Goal: Navigation & Orientation: Find specific page/section

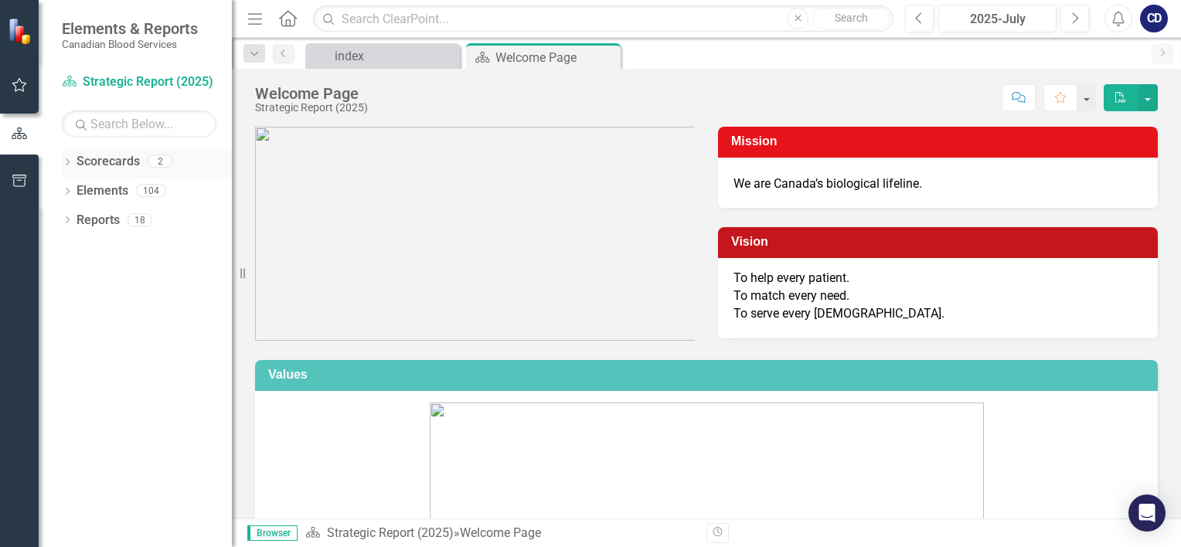
click at [83, 161] on link "Scorecards" at bounding box center [107, 162] width 63 height 18
click at [70, 161] on icon "Dropdown" at bounding box center [67, 163] width 11 height 8
click at [101, 184] on link "Strategic Report (2025)" at bounding box center [158, 191] width 147 height 18
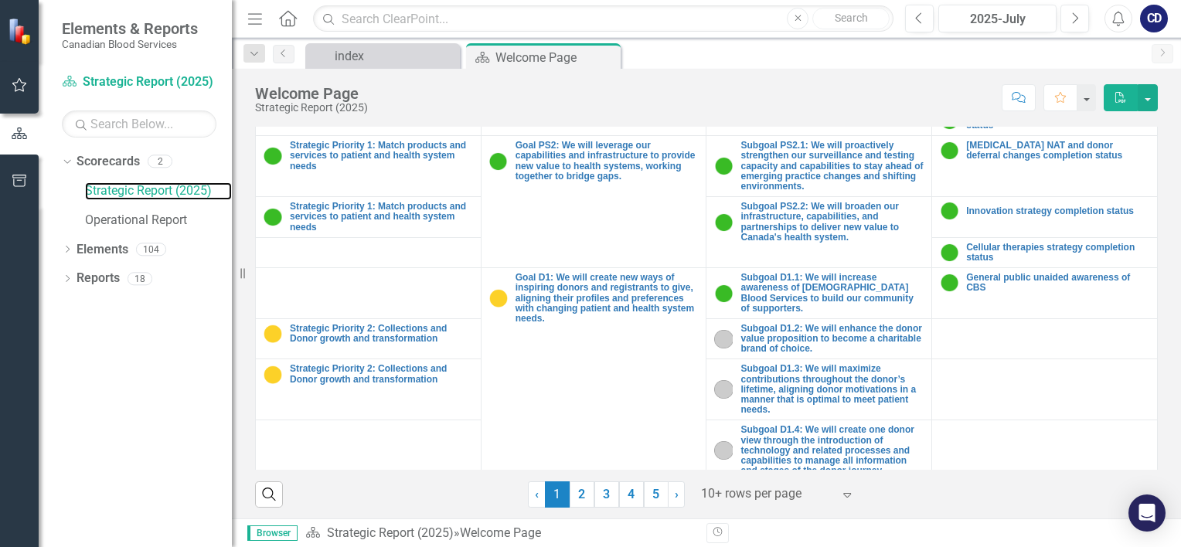
scroll to position [644, 0]
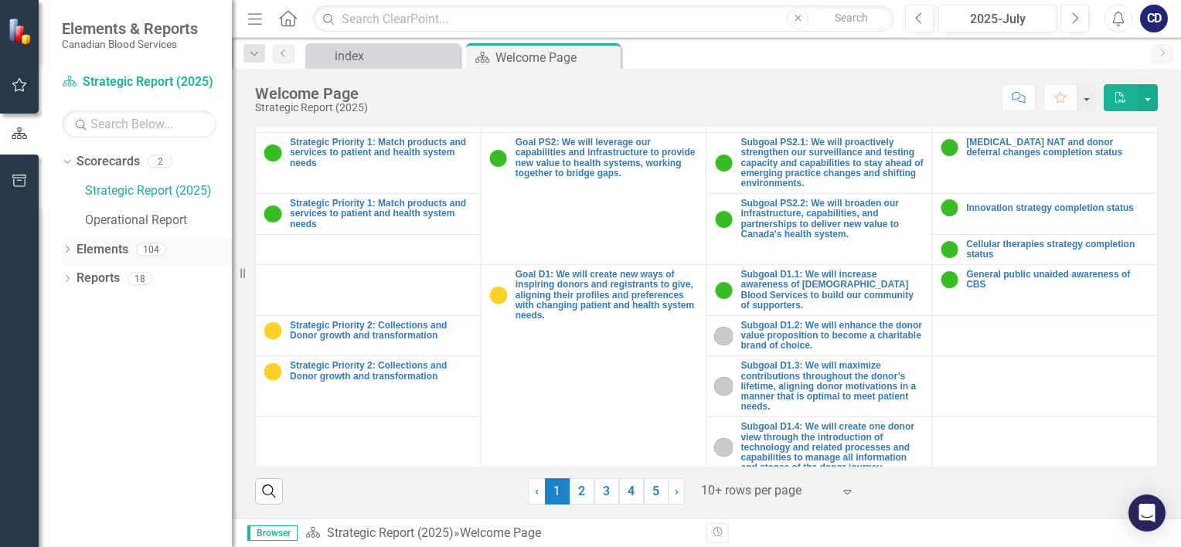
click at [67, 248] on icon "Dropdown" at bounding box center [67, 250] width 11 height 8
click at [117, 278] on link "Strategic Priorities Strategic Priorities" at bounding box center [146, 279] width 124 height 18
click at [73, 278] on icon "Dropdown" at bounding box center [75, 280] width 11 height 8
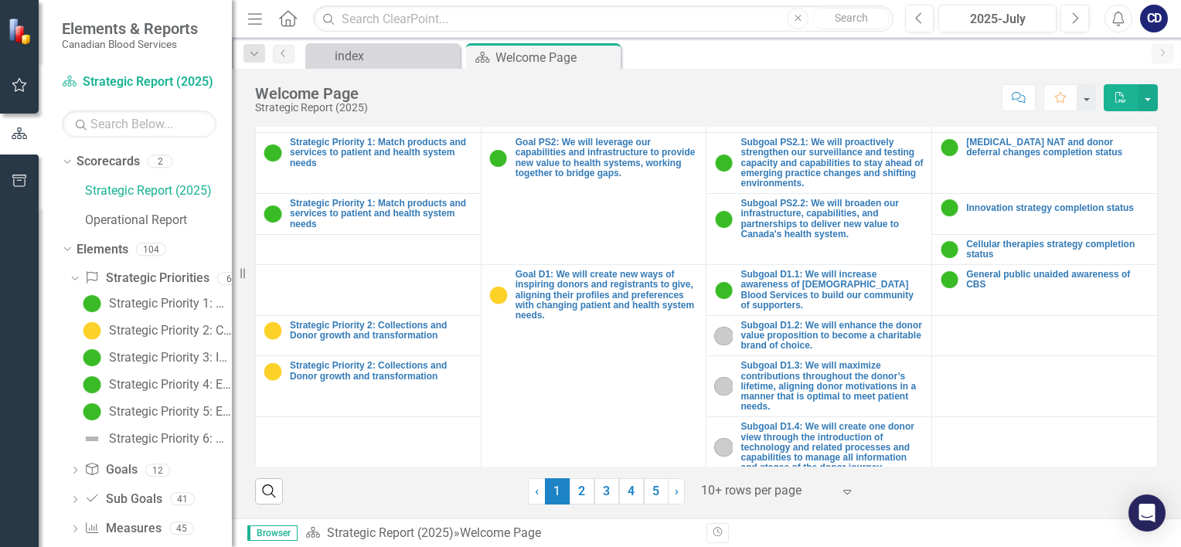
scroll to position [56, 0]
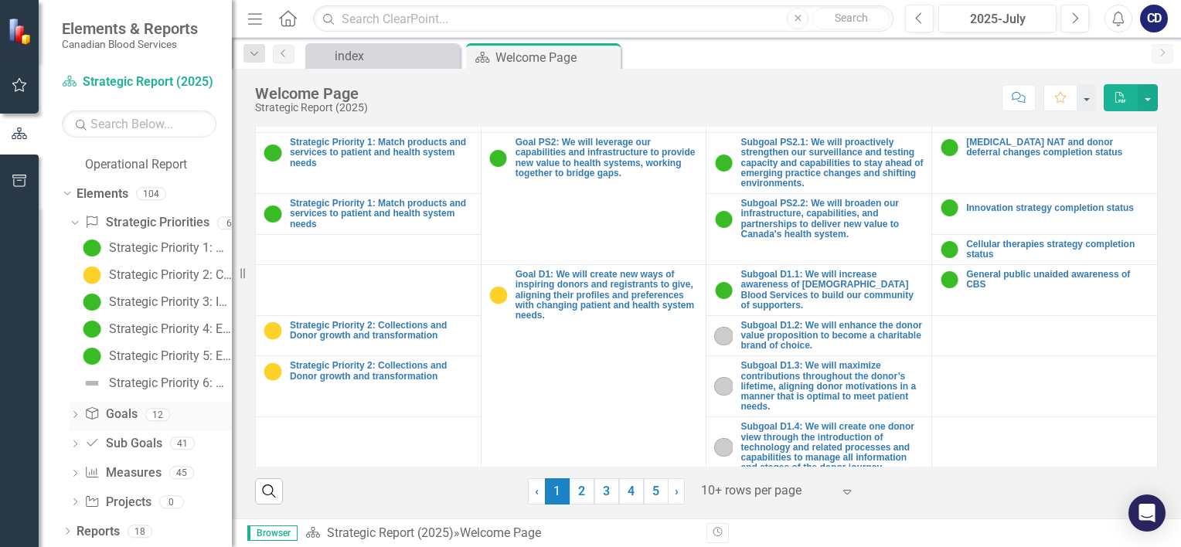
click at [74, 413] on icon "Dropdown" at bounding box center [75, 416] width 11 height 8
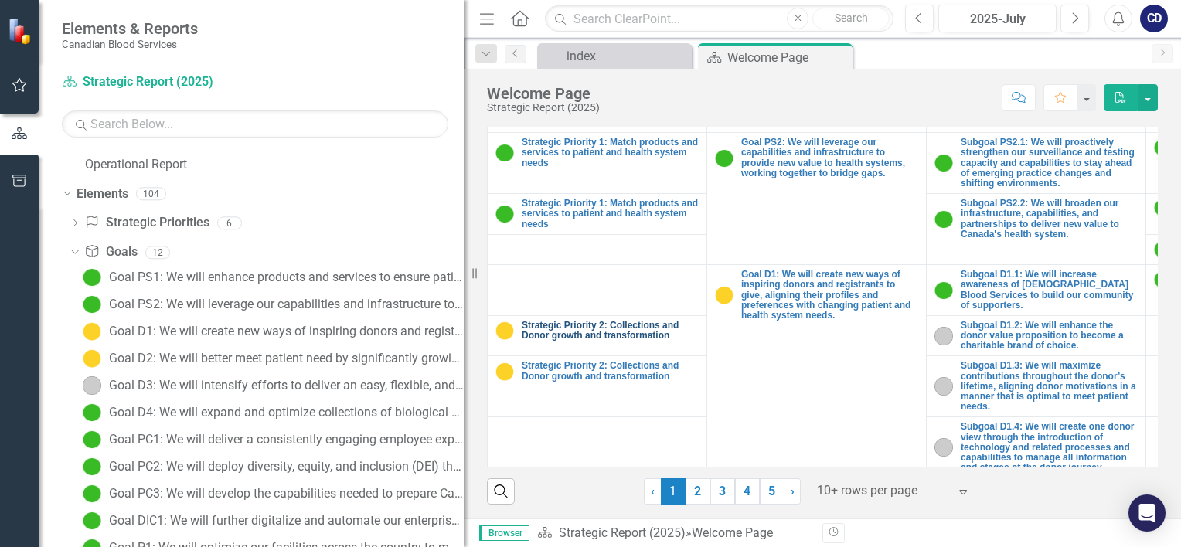
drag, startPoint x: 236, startPoint y: 292, endPoint x: 593, endPoint y: 308, distance: 357.3
click at [593, 308] on div "Elements & Reports Canadian Blood Services Scorecard Strategic Report (2025) Se…" at bounding box center [590, 273] width 1181 height 547
click at [74, 223] on icon "Dropdown" at bounding box center [75, 224] width 11 height 8
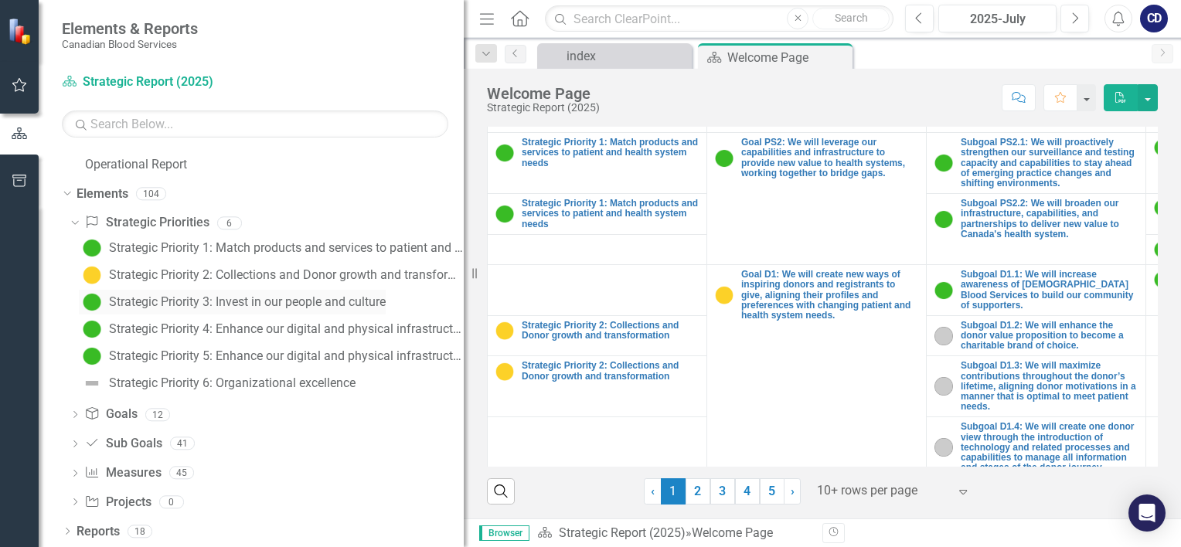
click at [209, 302] on div "Strategic Priority 3: Invest in our people and culture" at bounding box center [247, 302] width 277 height 14
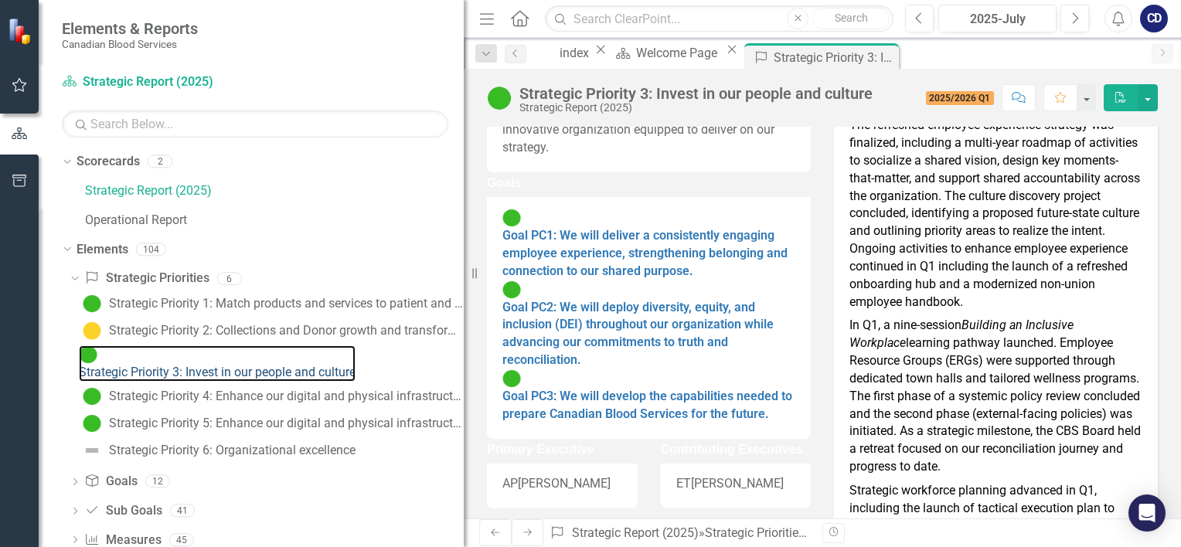
scroll to position [77, 0]
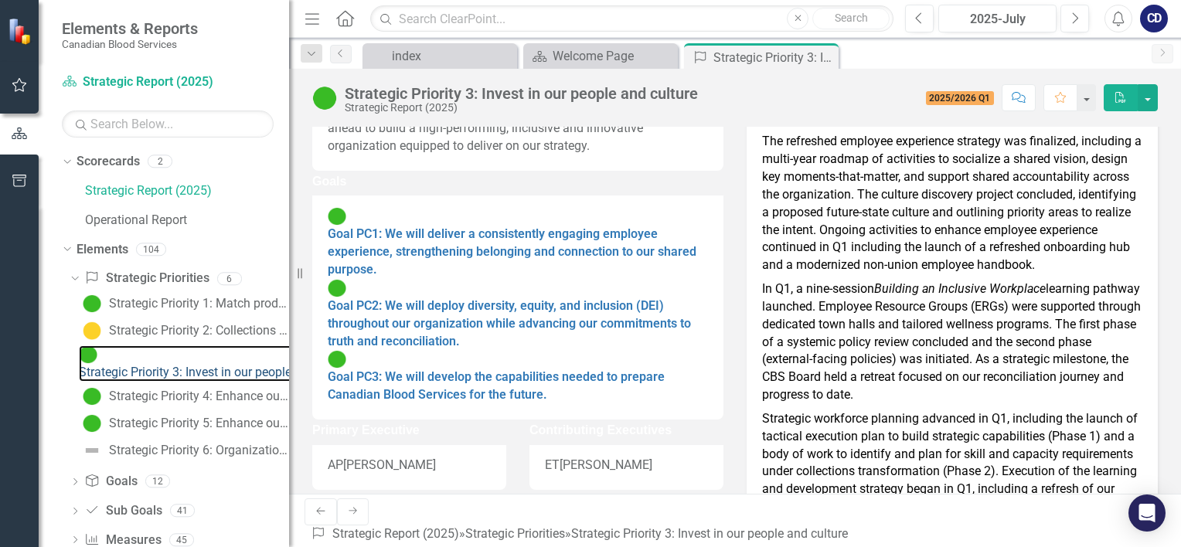
drag, startPoint x: 475, startPoint y: 272, endPoint x: 289, endPoint y: 278, distance: 186.3
click at [289, 278] on div "Resize" at bounding box center [295, 273] width 12 height 547
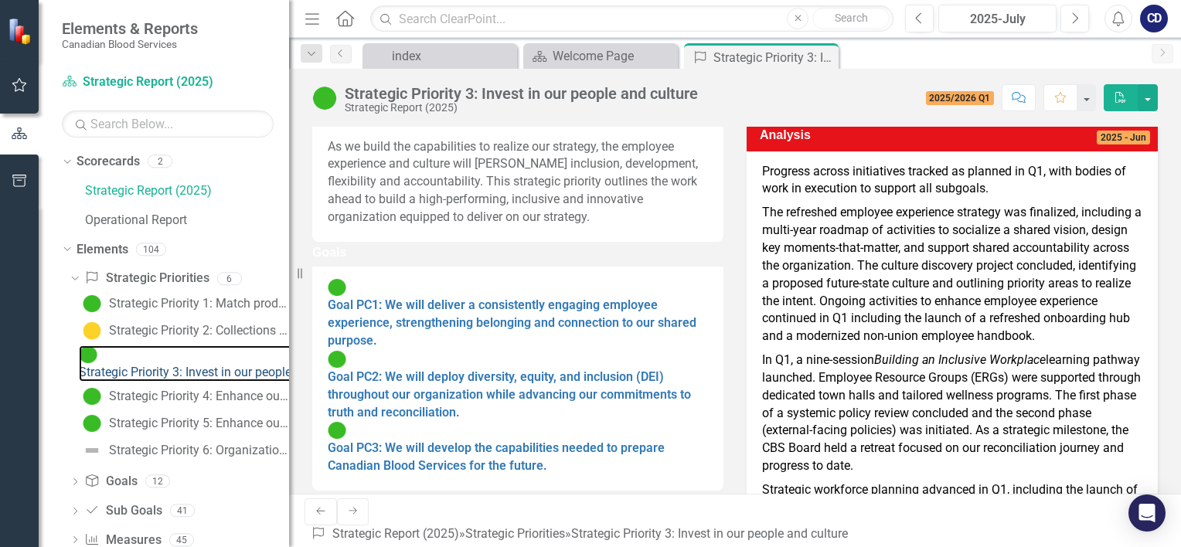
scroll to position [0, 0]
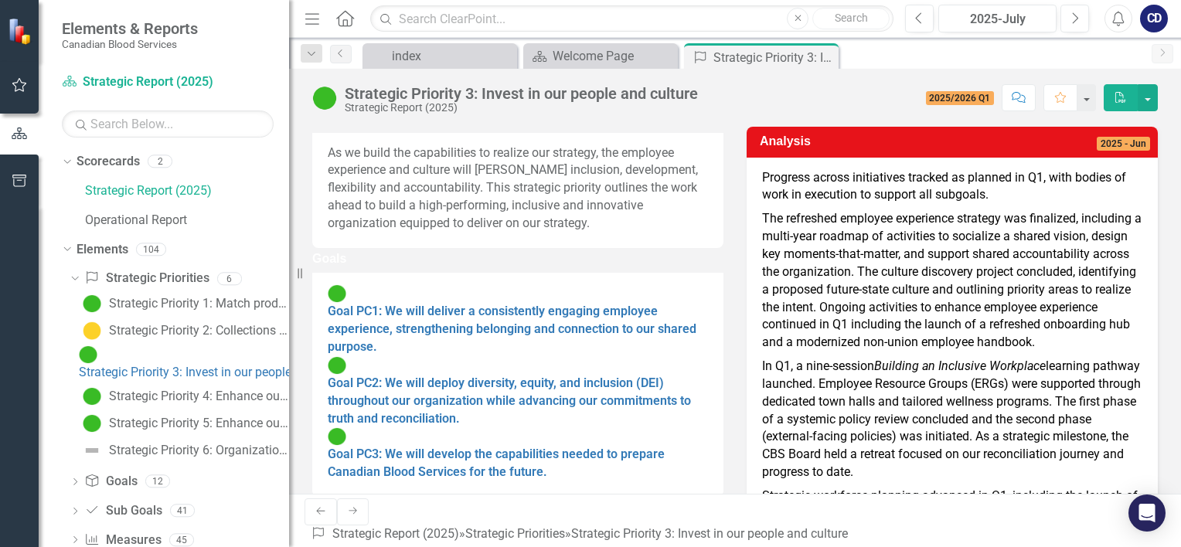
click at [1152, 15] on div "CD" at bounding box center [1154, 19] width 28 height 28
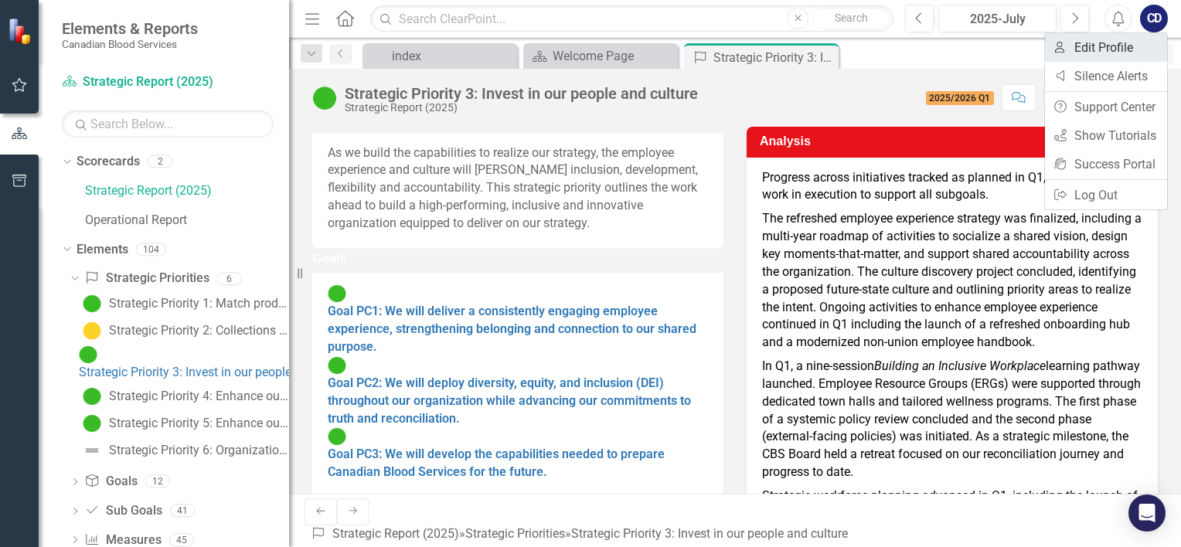
click at [1102, 43] on link "User Edit Profile" at bounding box center [1106, 47] width 122 height 29
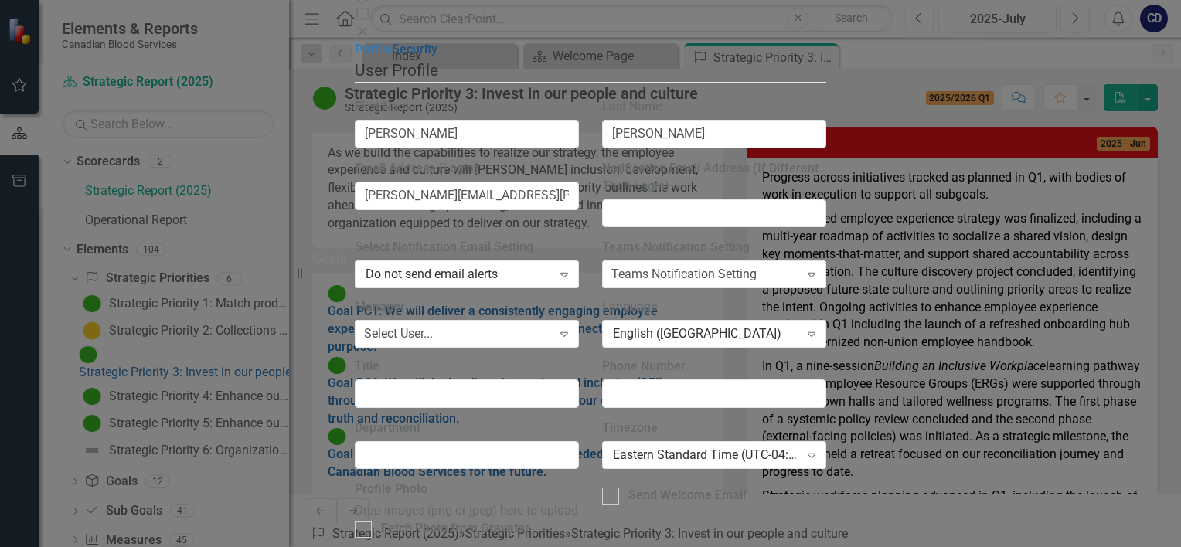
click at [392, 56] on link "Security" at bounding box center [415, 49] width 46 height 15
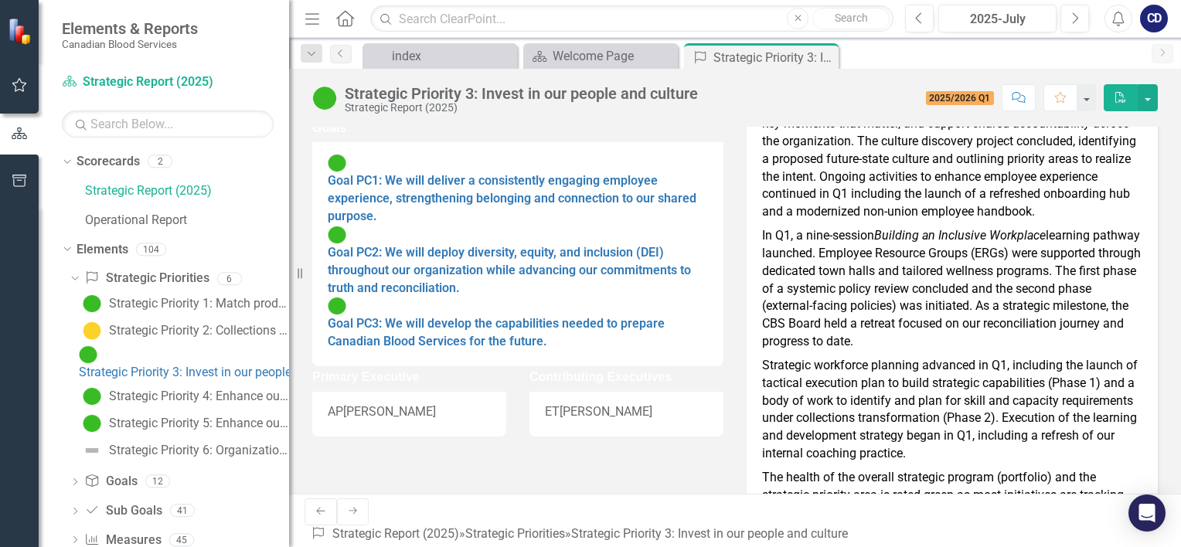
scroll to position [155, 0]
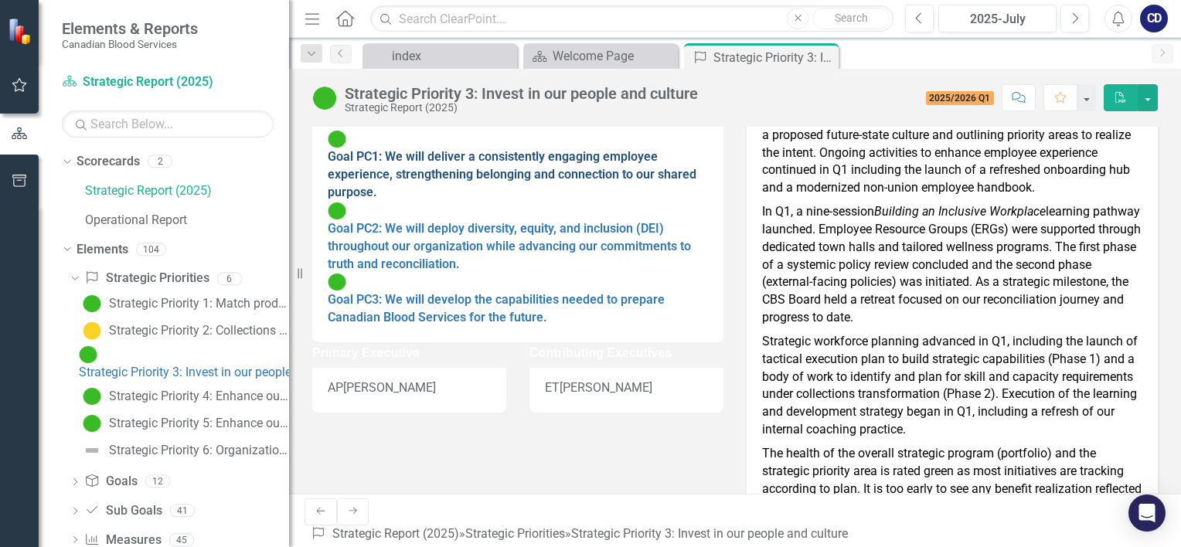
click at [494, 196] on link "Goal PC1: We will deliver a consistently engaging employee experience, strength…" at bounding box center [512, 174] width 369 height 50
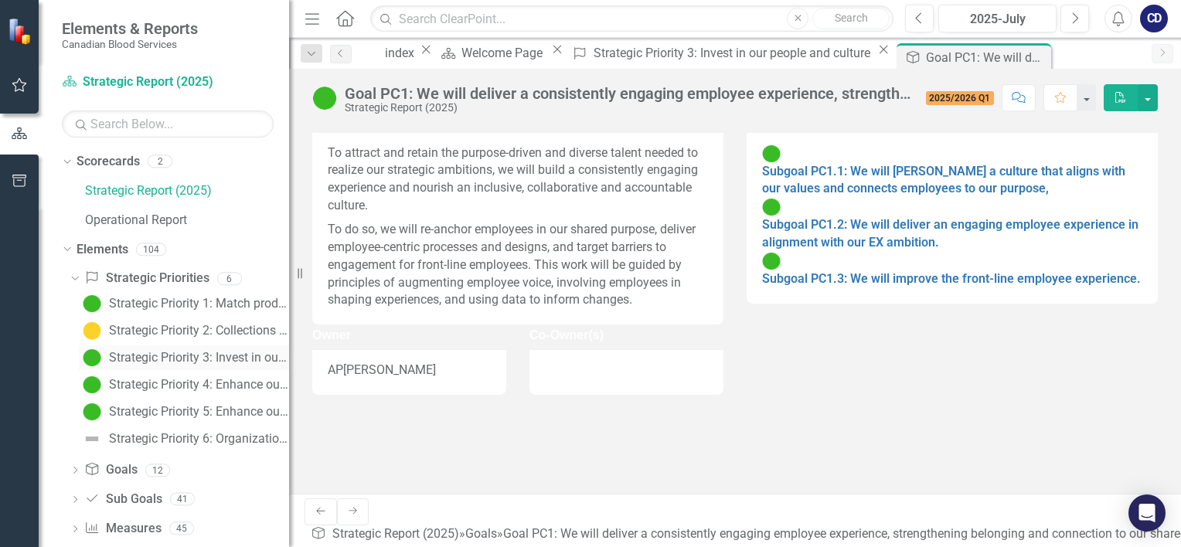
click at [152, 349] on link "Strategic Priority 3: Invest in our people and culture" at bounding box center [184, 357] width 210 height 25
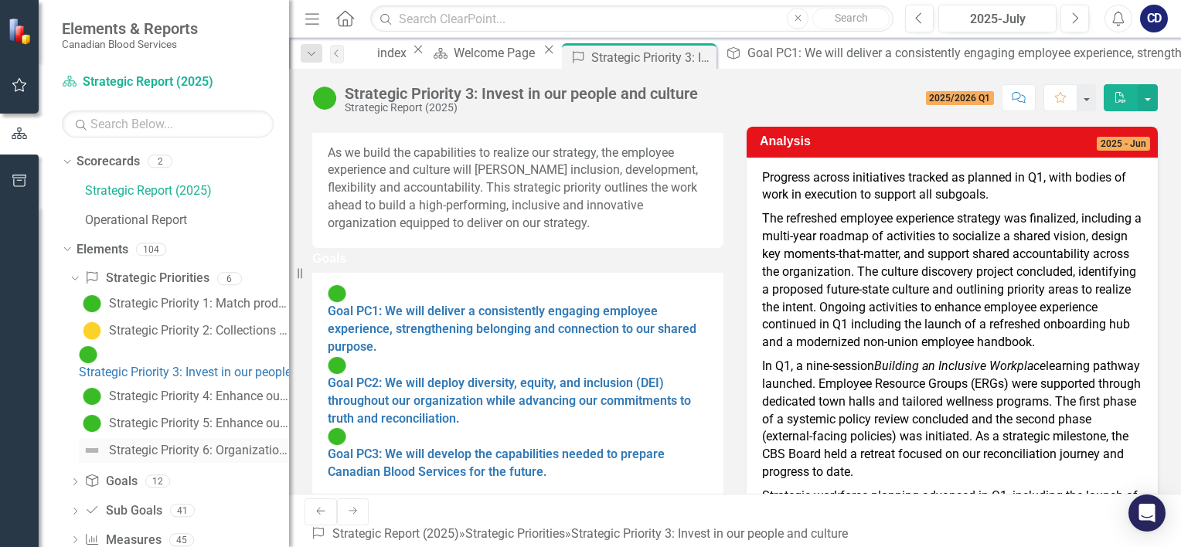
click at [158, 443] on div "Strategic Priority 6: Organizational excellence" at bounding box center [199, 450] width 180 height 14
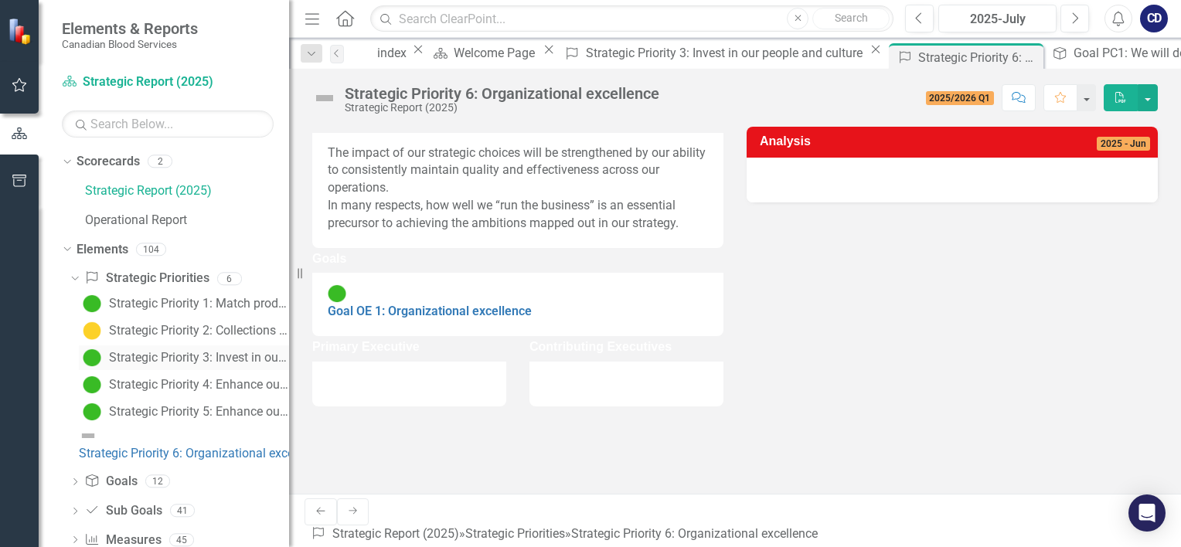
click at [151, 359] on div "Strategic Priority 3: Invest in our people and culture" at bounding box center [199, 358] width 180 height 14
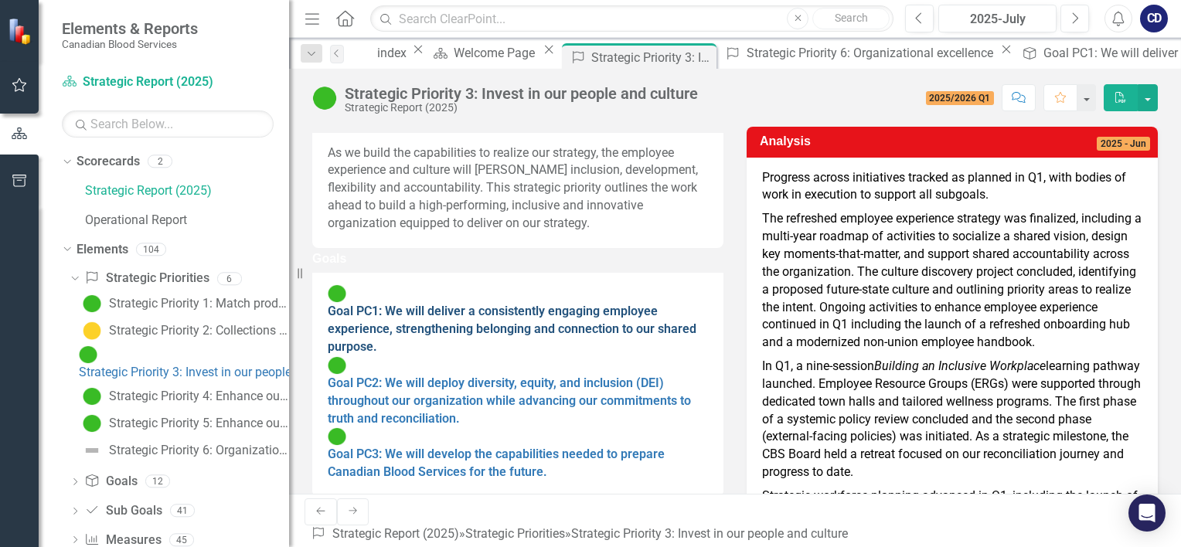
click at [502, 351] on link "Goal PC1: We will deliver a consistently engaging employee experience, strength…" at bounding box center [512, 329] width 369 height 50
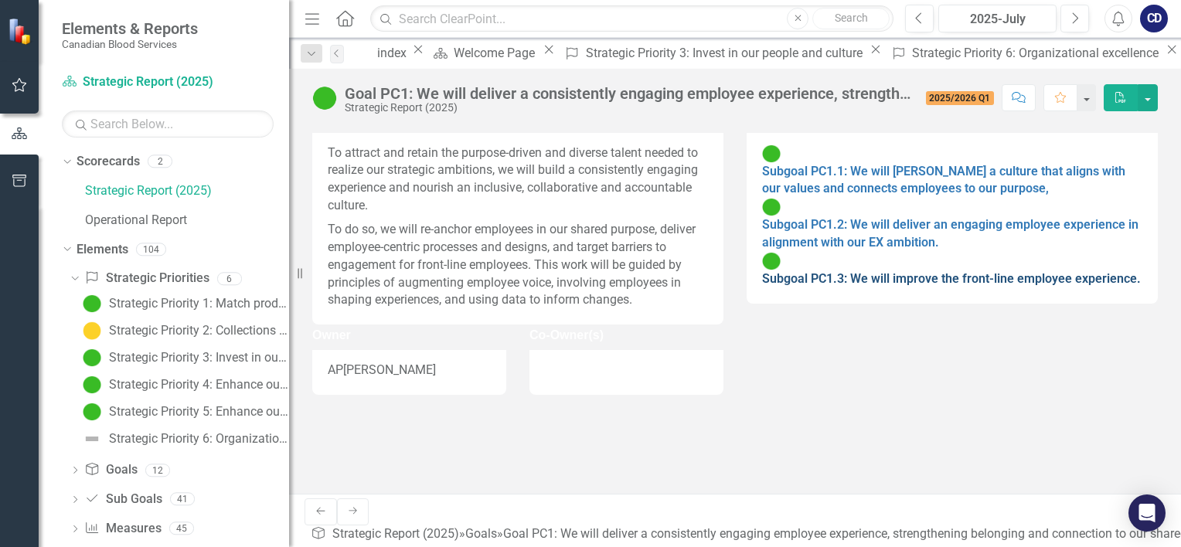
click at [930, 271] on link "Subgoal PC1.3: We will improve the front-line employee experience." at bounding box center [951, 278] width 379 height 15
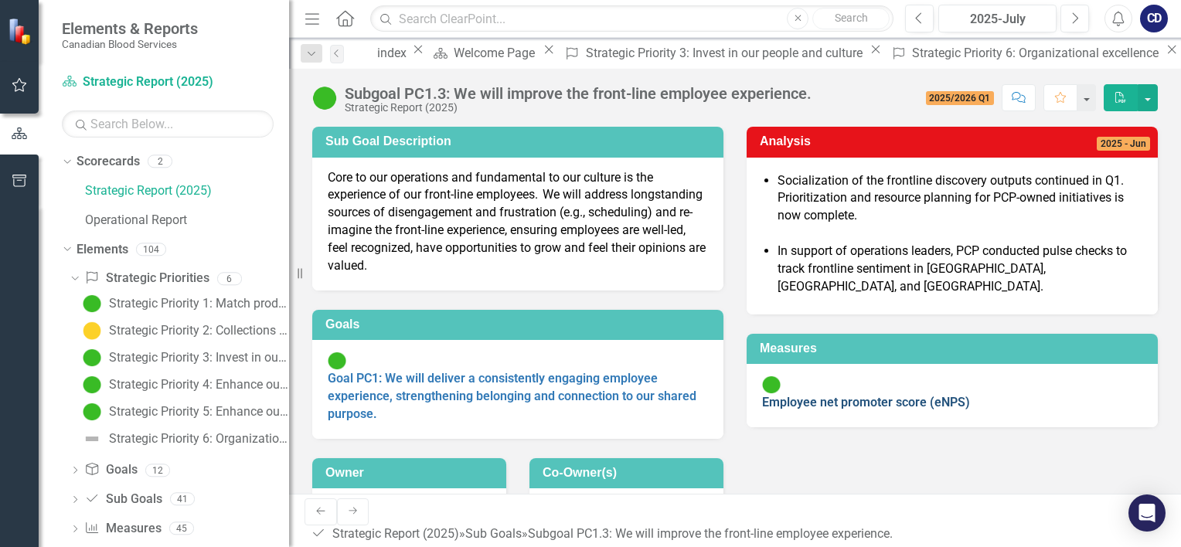
click at [834, 395] on link "Employee net promoter score (eNPS)" at bounding box center [866, 402] width 208 height 15
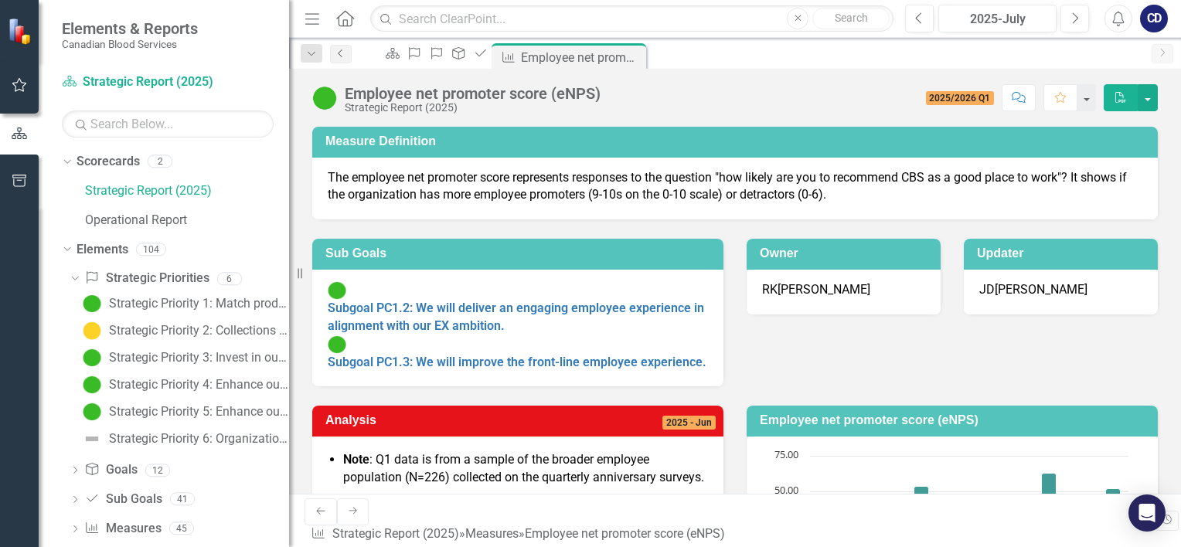
click at [342, 52] on icon "Previous" at bounding box center [341, 53] width 12 height 9
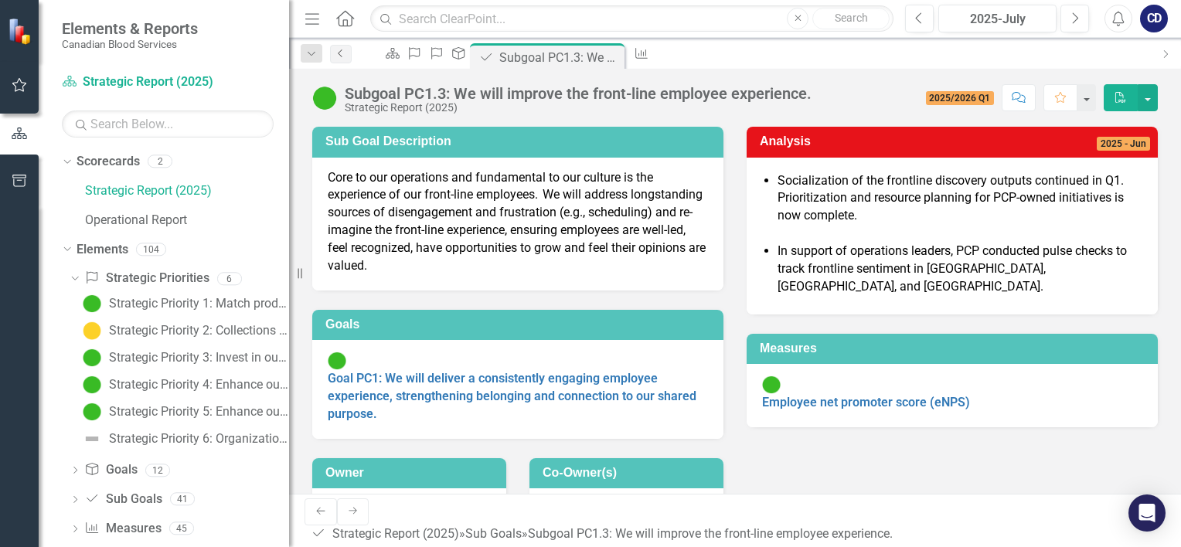
click at [342, 52] on icon "Previous" at bounding box center [341, 53] width 12 height 9
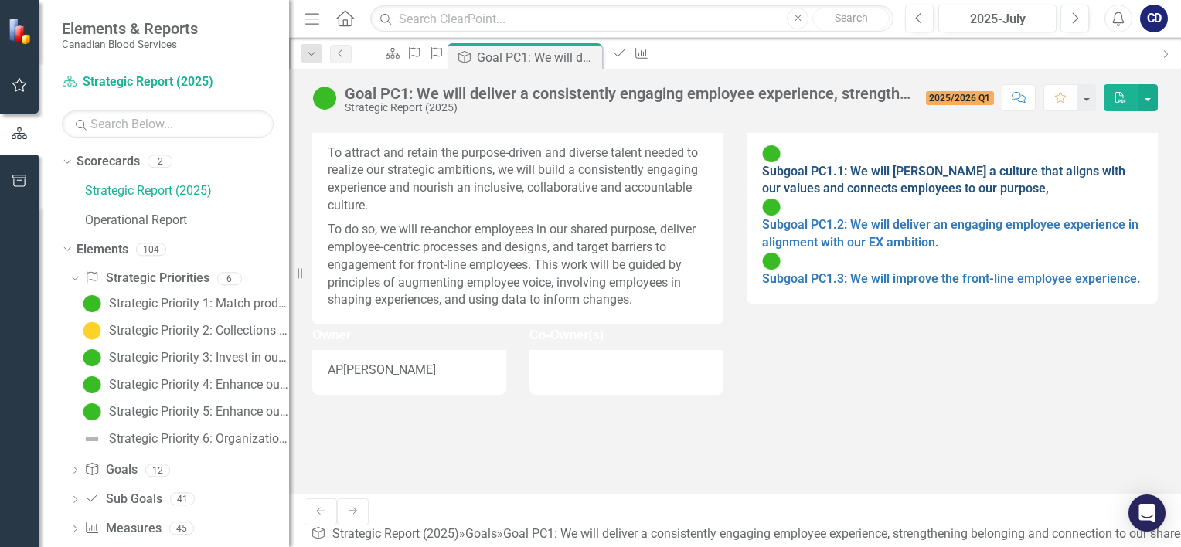
click at [930, 182] on link "Subgoal PC1.1: We will [PERSON_NAME] a culture that aligns with our values and …" at bounding box center [943, 180] width 363 height 32
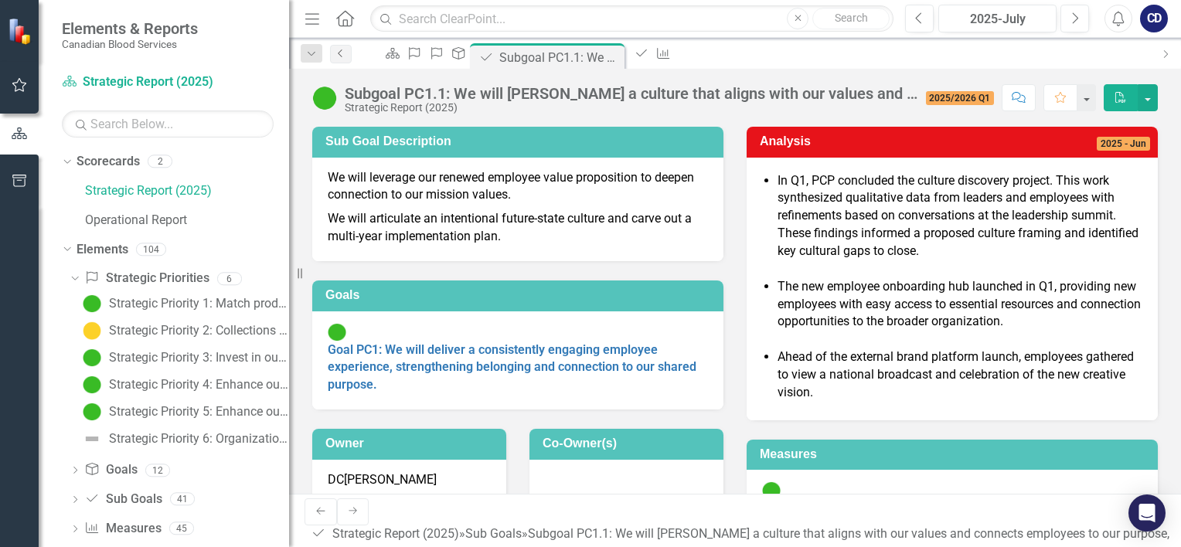
click at [337, 49] on icon "Previous" at bounding box center [341, 53] width 12 height 9
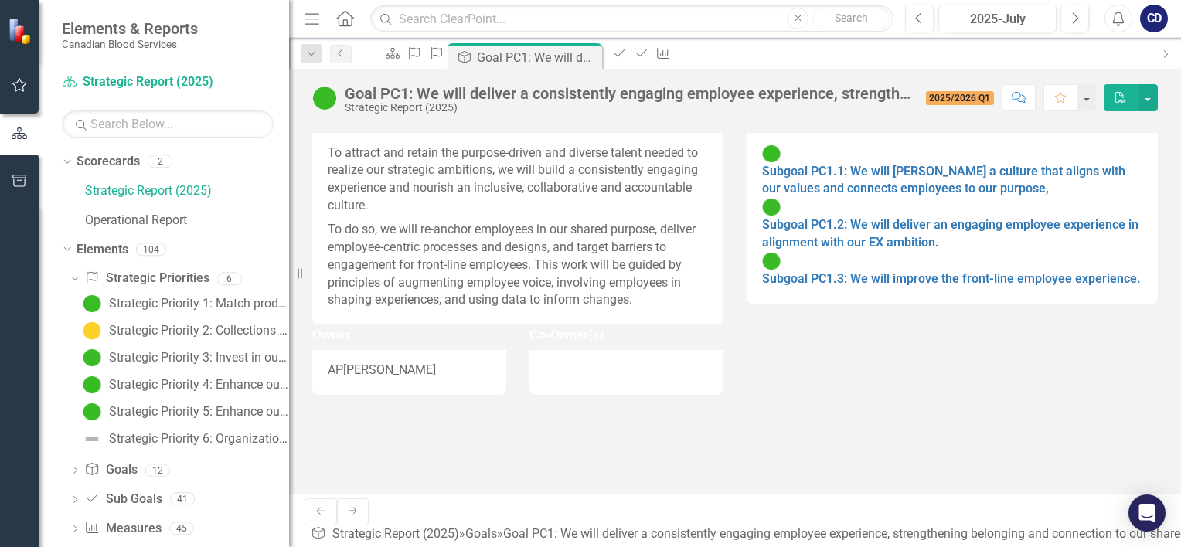
click at [337, 379] on div "AP" at bounding box center [335, 371] width 15 height 18
click at [417, 379] on div "[PERSON_NAME]" at bounding box center [389, 371] width 93 height 18
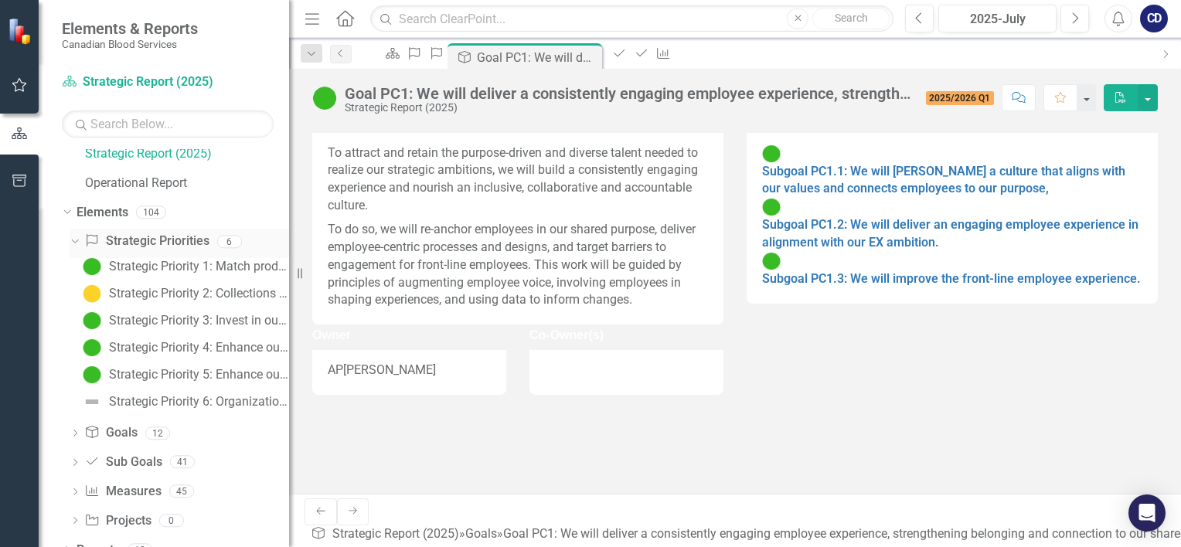
scroll to position [56, 0]
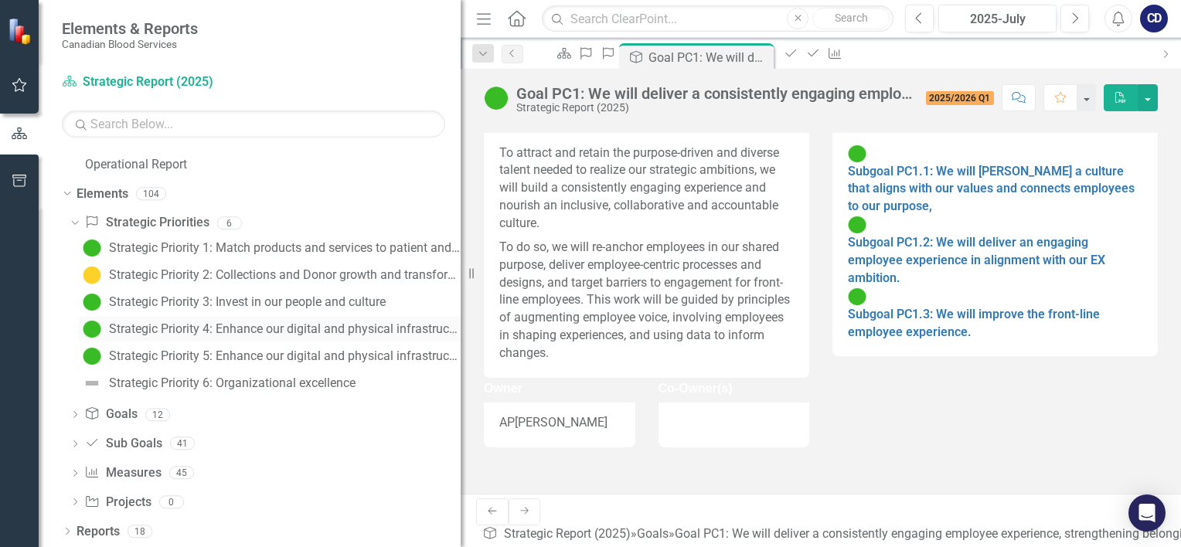
drag, startPoint x: 291, startPoint y: 348, endPoint x: 334, endPoint y: 340, distance: 44.0
click at [460, 353] on div "Resize" at bounding box center [466, 273] width 12 height 547
click at [258, 335] on link "Strategic Priority 4: Enhance our digital and physical infrastructure: Digital …" at bounding box center [270, 329] width 382 height 25
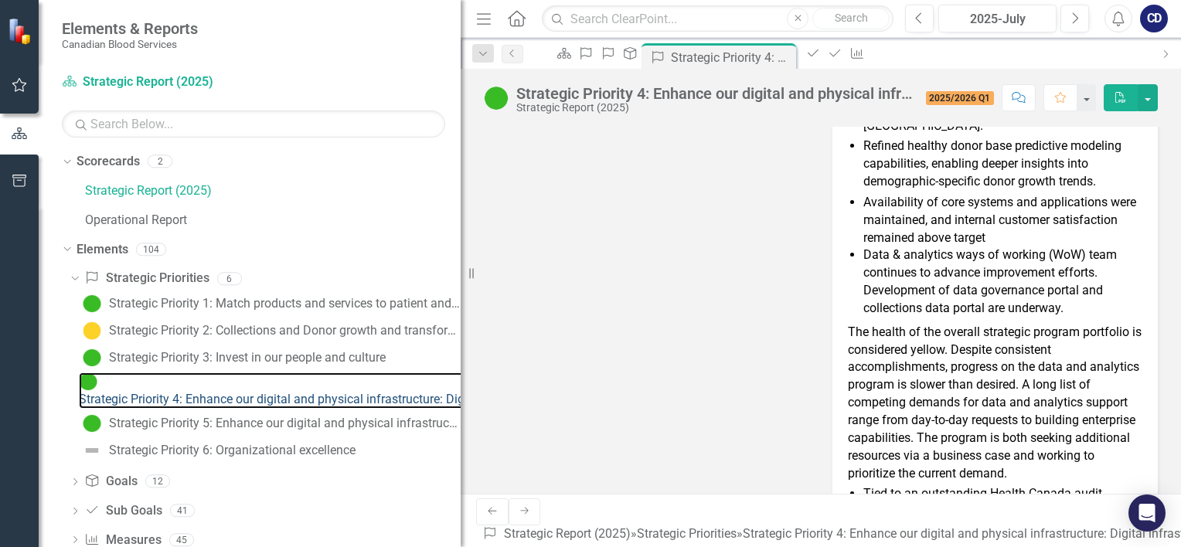
scroll to position [741, 0]
